Goal: Navigation & Orientation: Find specific page/section

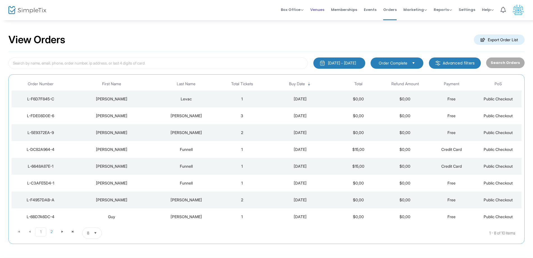
click at [319, 10] on span "Venues" at bounding box center [317, 10] width 14 height 14
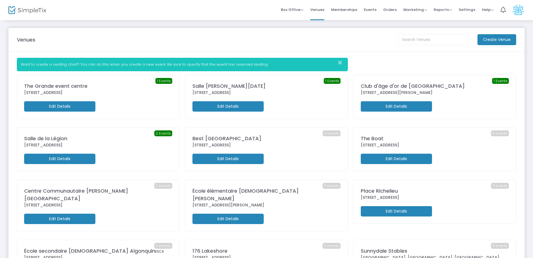
drag, startPoint x: 107, startPoint y: 147, endPoint x: 20, endPoint y: 148, distance: 87.0
click at [20, 148] on div "2 Events [GEOGRAPHIC_DATA] [STREET_ADDRESS] Edit Details" at bounding box center [98, 149] width 163 height 44
drag, startPoint x: 20, startPoint y: 148, endPoint x: 60, endPoint y: 147, distance: 39.3
copy div "[STREET_ADDRESS]"
